Goal: Task Accomplishment & Management: Manage account settings

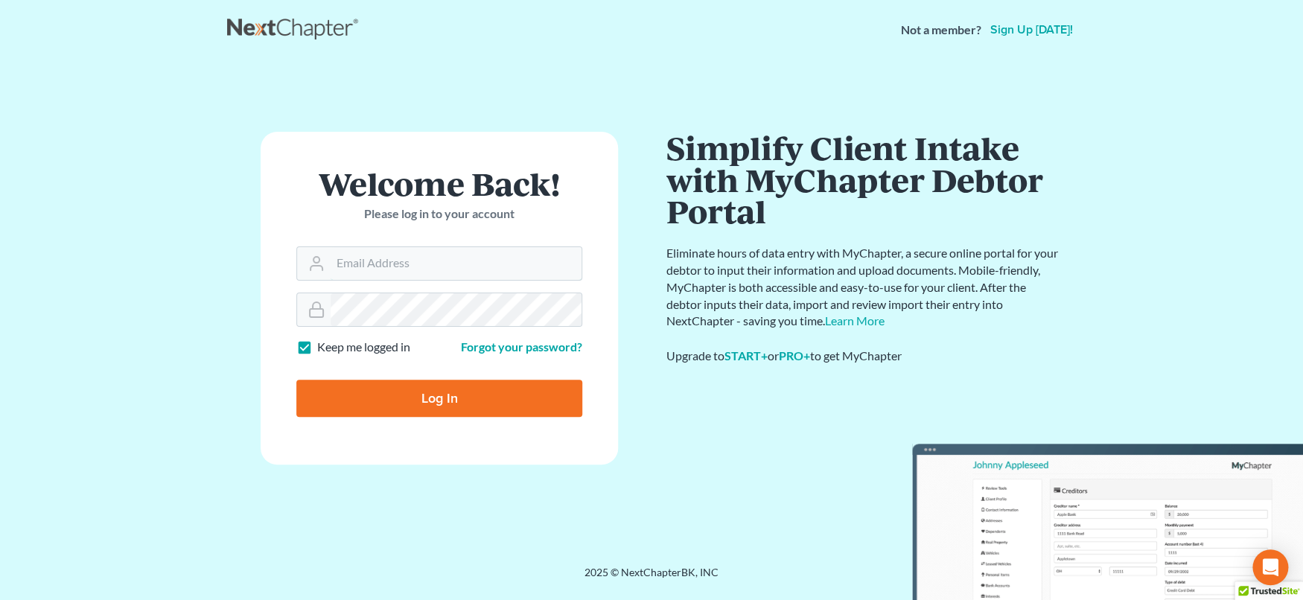
type input "[EMAIL_ADDRESS][DOMAIN_NAME]"
click at [442, 403] on input "Log In" at bounding box center [439, 398] width 286 height 37
type input "Thinking..."
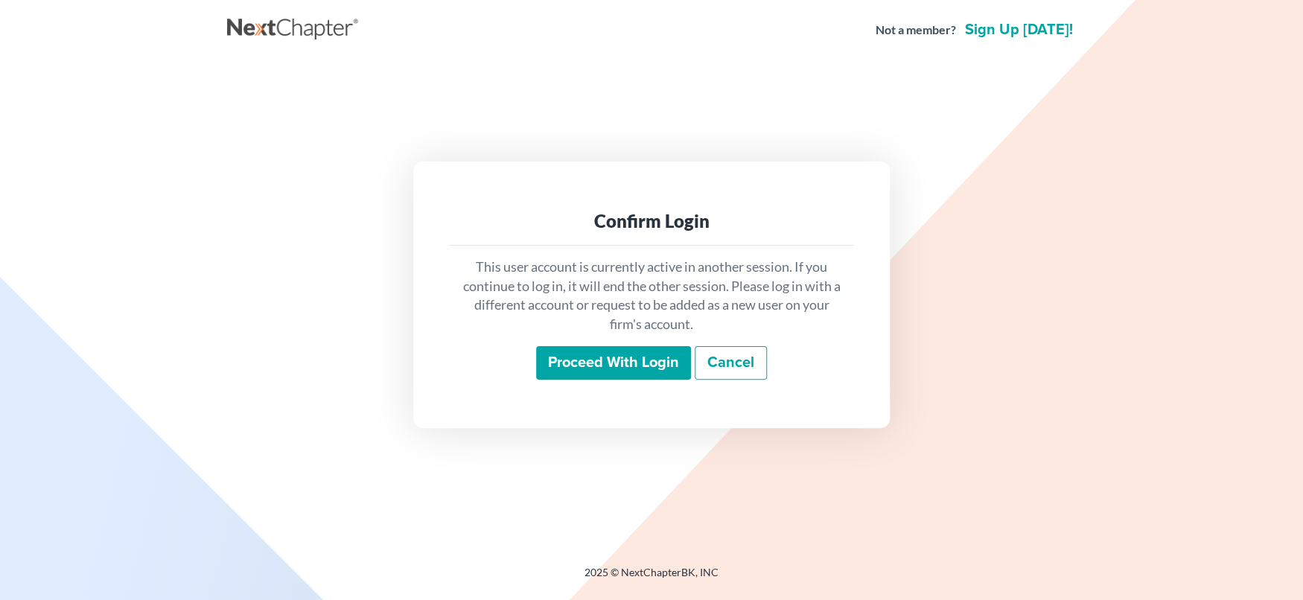
click at [626, 360] on input "Proceed with login" at bounding box center [613, 363] width 155 height 34
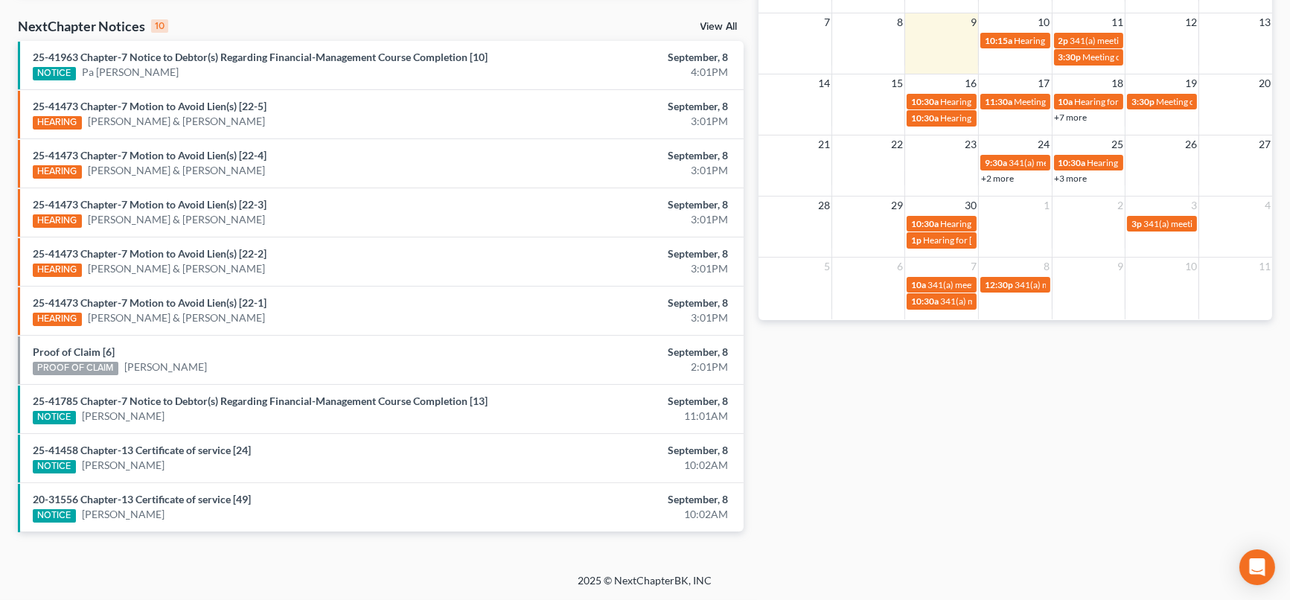
scroll to position [493, 0]
click at [513, 454] on div "September, 8" at bounding box center [617, 450] width 222 height 15
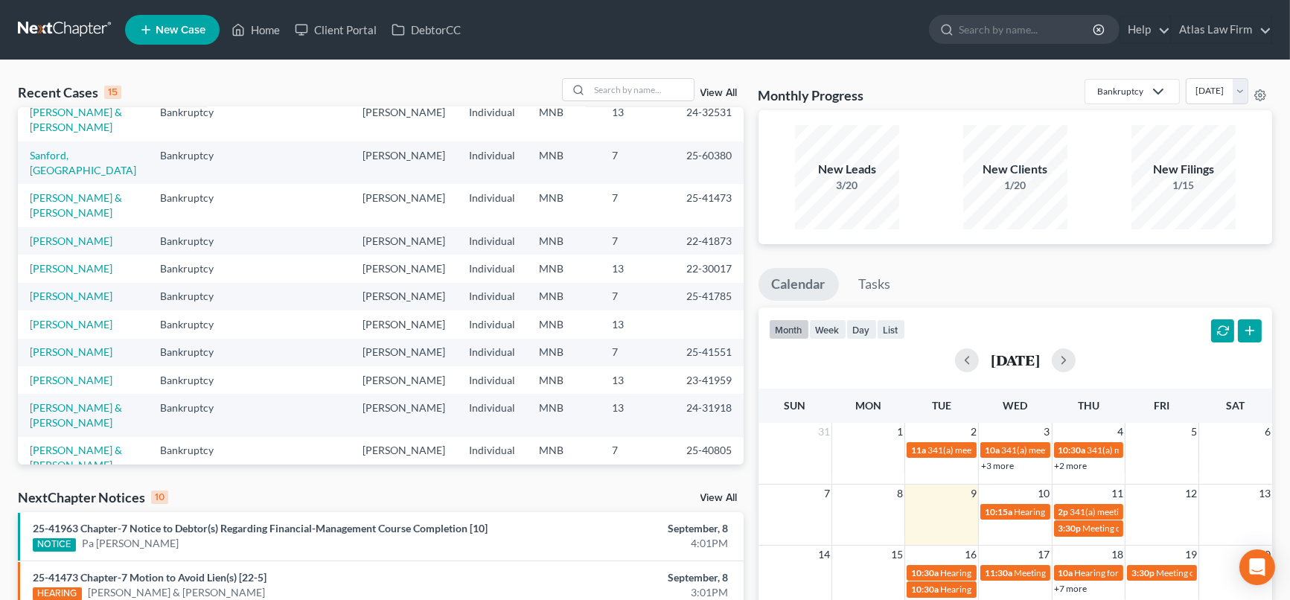
scroll to position [165, 0]
